Goal: Transaction & Acquisition: Purchase product/service

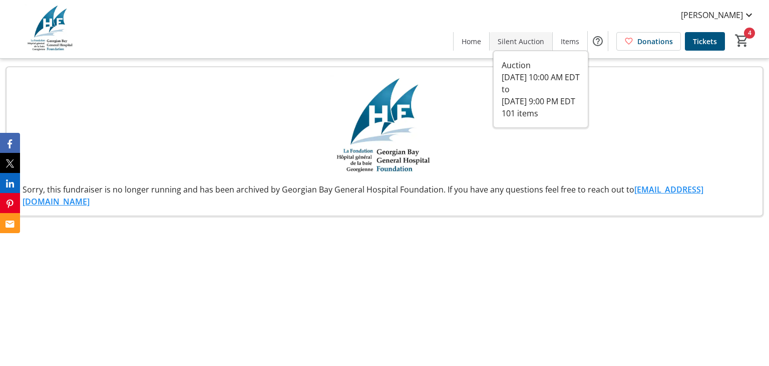
click at [523, 45] on span "Silent Auction" at bounding box center [521, 41] width 47 height 11
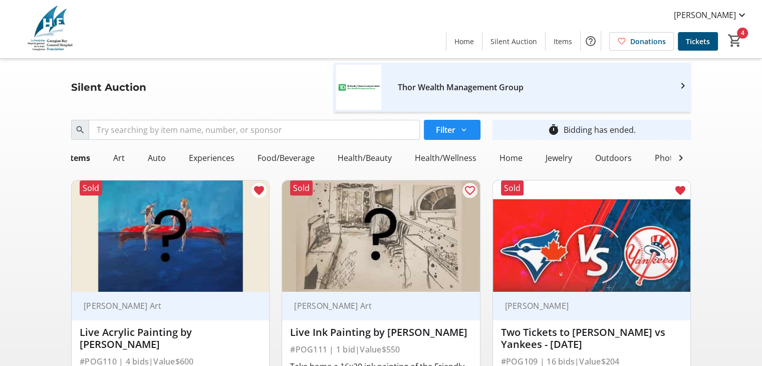
scroll to position [0, 140]
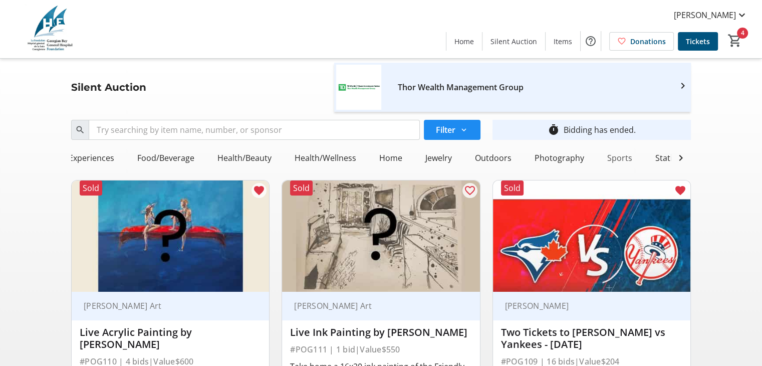
click at [618, 152] on div "Sports" at bounding box center [619, 158] width 33 height 20
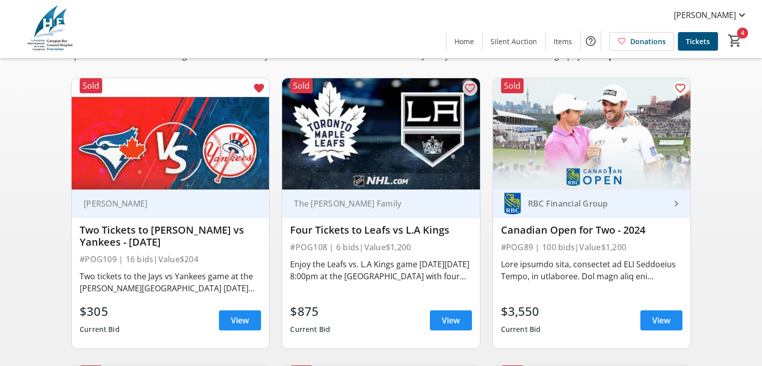
scroll to position [166, 0]
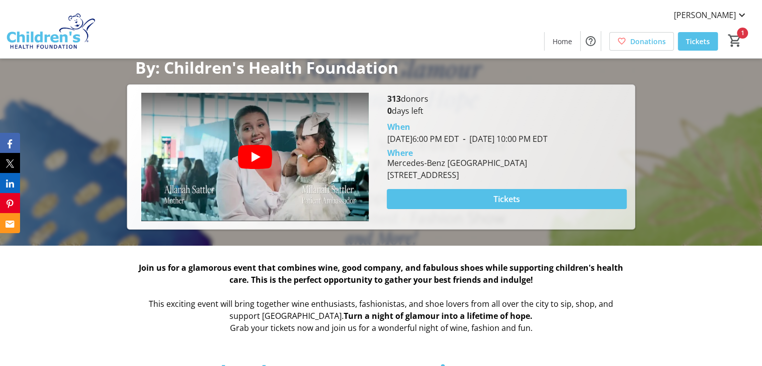
scroll to position [180, 0]
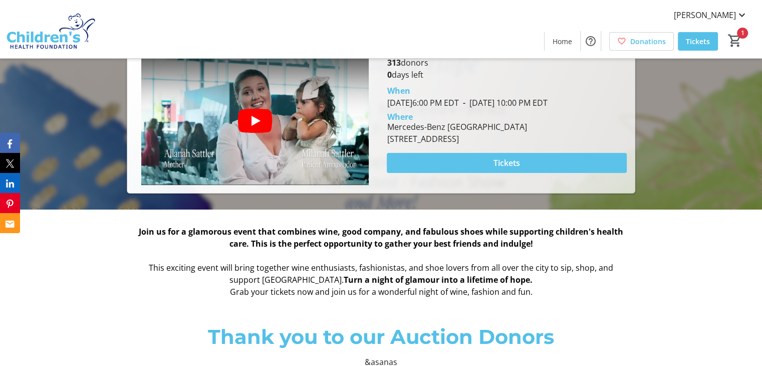
click at [516, 162] on span "Tickets" at bounding box center [506, 163] width 27 height 12
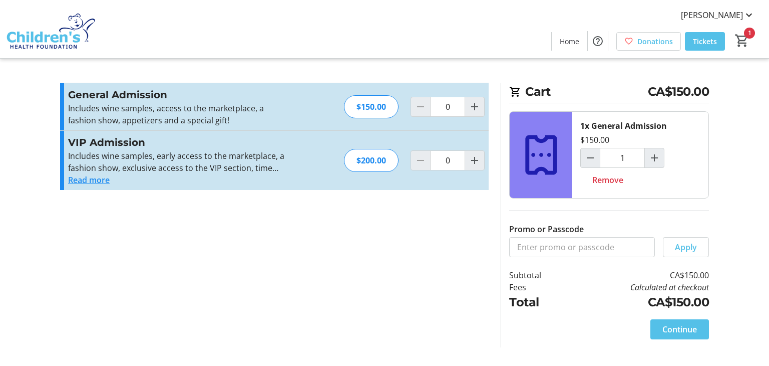
type input "1"
click at [689, 323] on span "Continue" at bounding box center [680, 329] width 35 height 12
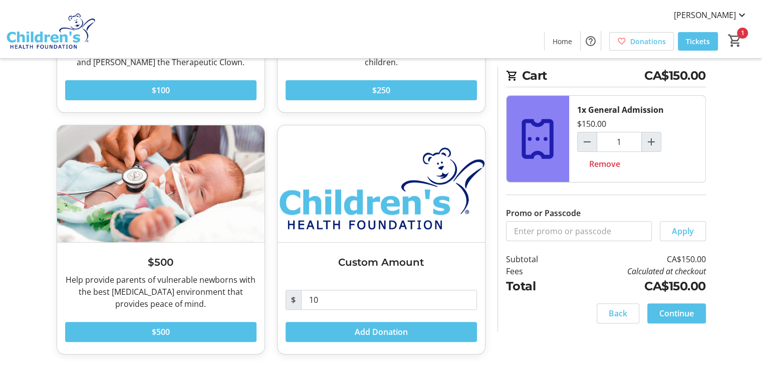
scroll to position [43, 0]
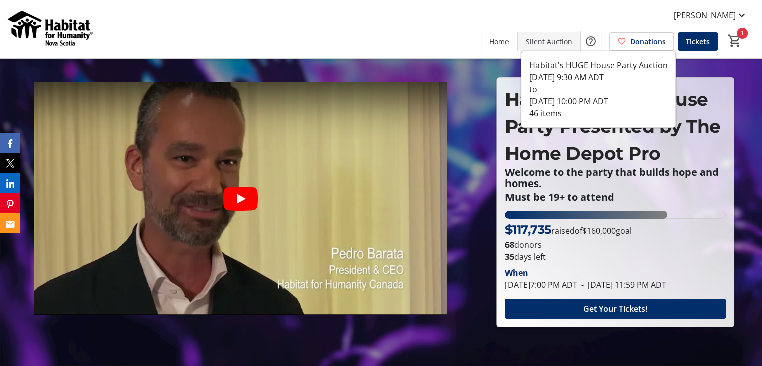
click at [542, 43] on span "Silent Auction" at bounding box center [548, 41] width 47 height 11
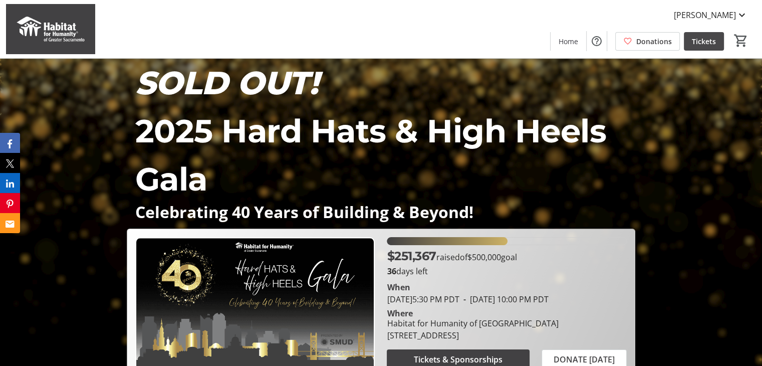
click at [711, 43] on span "Tickets" at bounding box center [704, 41] width 24 height 11
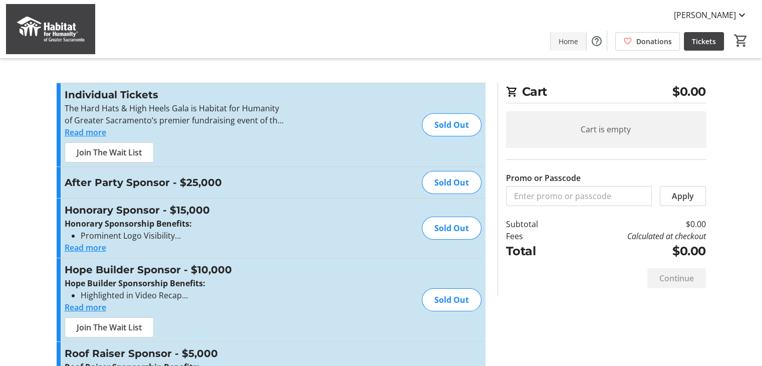
click at [570, 39] on span "Home" at bounding box center [569, 41] width 20 height 11
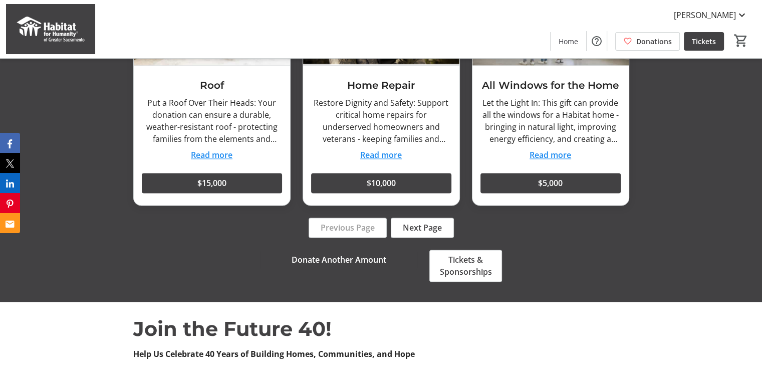
scroll to position [1286, 0]
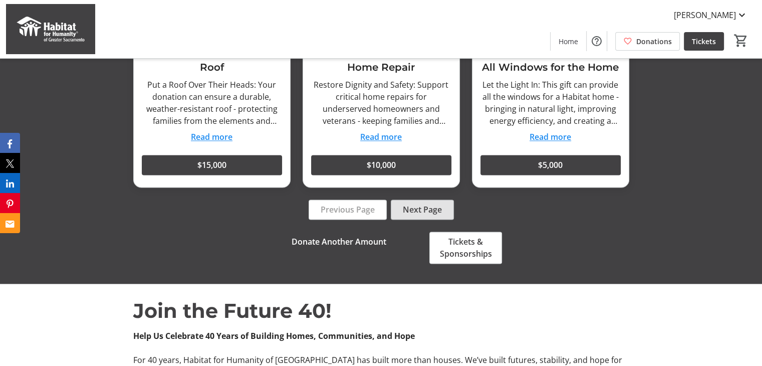
click at [428, 205] on span "Next Page" at bounding box center [422, 209] width 39 height 12
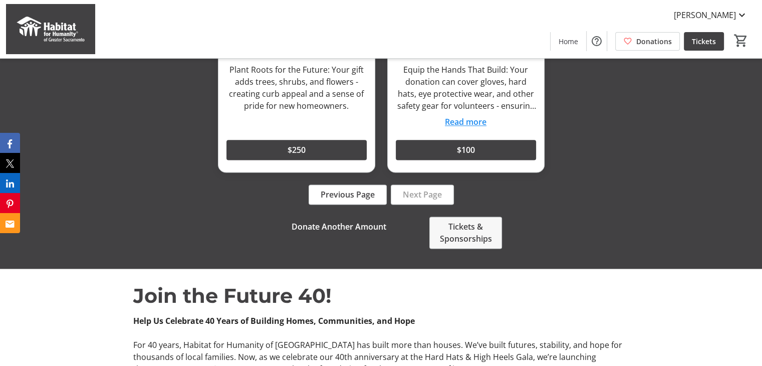
click at [455, 225] on span "Tickets & Sponsorships" at bounding box center [466, 232] width 52 height 24
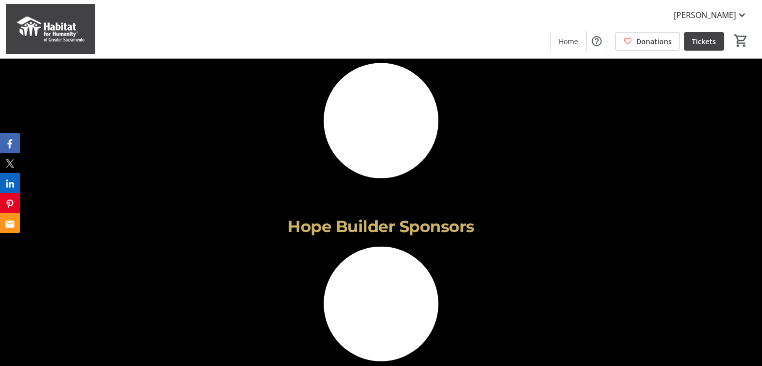
scroll to position [2193, 0]
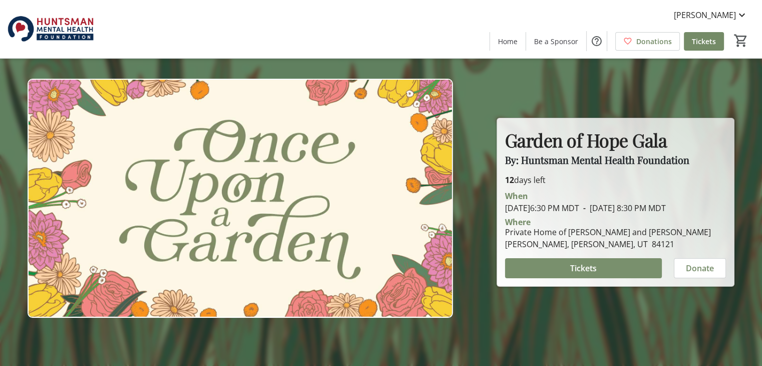
click at [578, 268] on span "Tickets" at bounding box center [583, 268] width 27 height 12
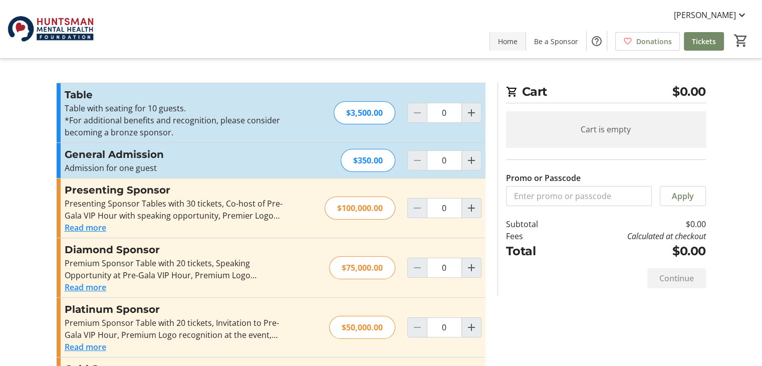
click at [508, 39] on span "Home" at bounding box center [508, 41] width 20 height 11
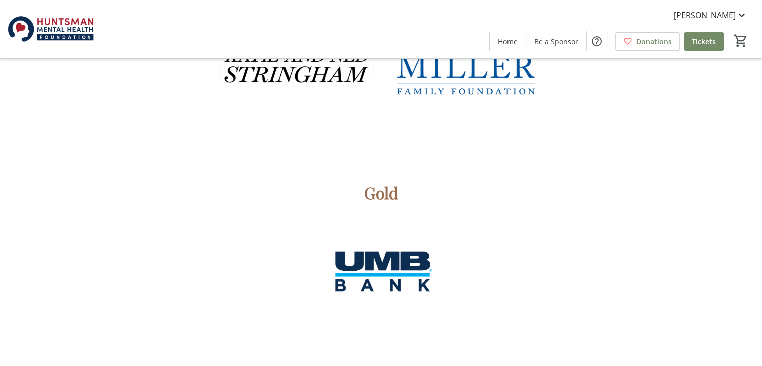
scroll to position [1468, 0]
